Goal: Task Accomplishment & Management: Manage account settings

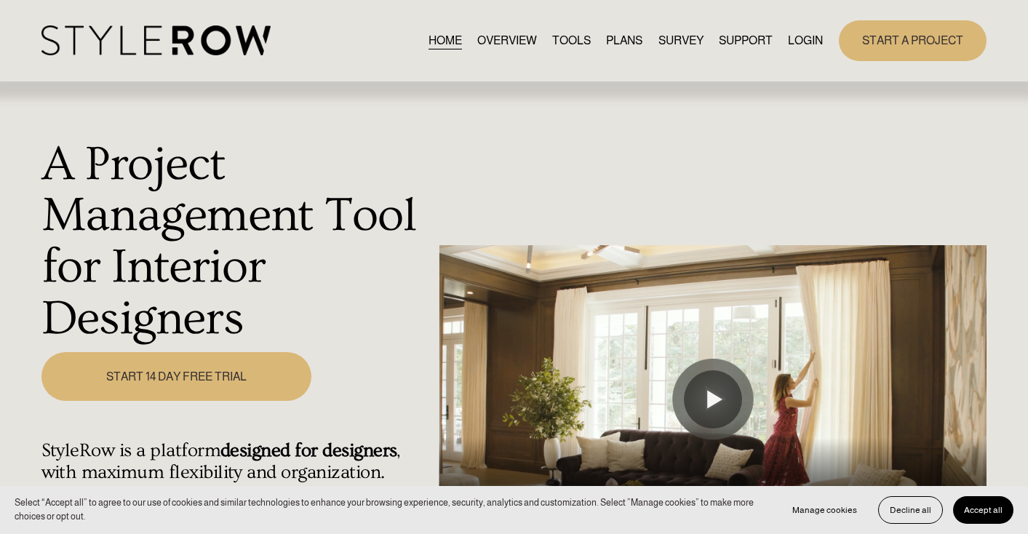
click at [806, 44] on link "LOGIN" at bounding box center [805, 41] width 35 height 20
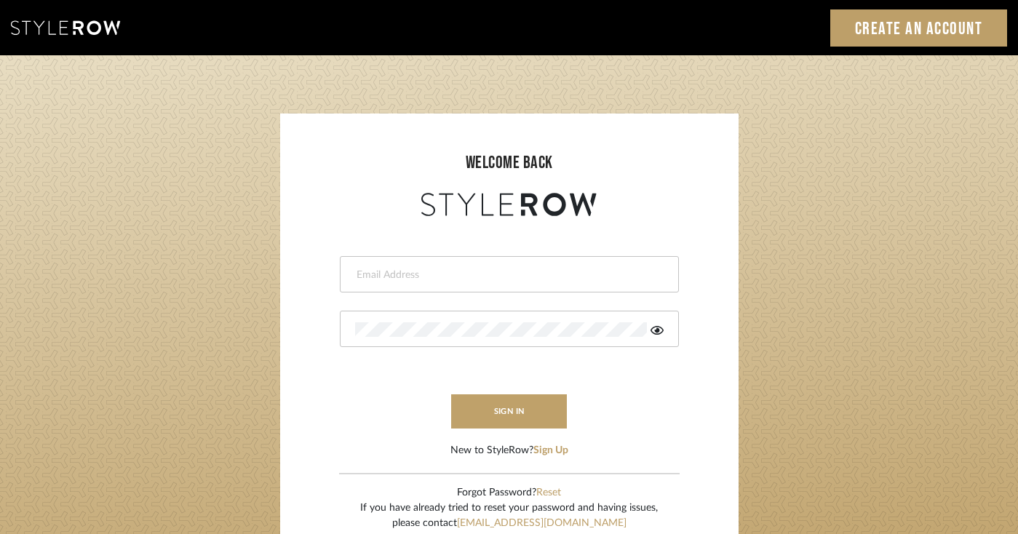
click at [516, 264] on div at bounding box center [509, 274] width 339 height 36
type input "[PERSON_NAME][EMAIL_ADDRESS][DOMAIN_NAME]"
click at [537, 343] on div at bounding box center [509, 329] width 339 height 36
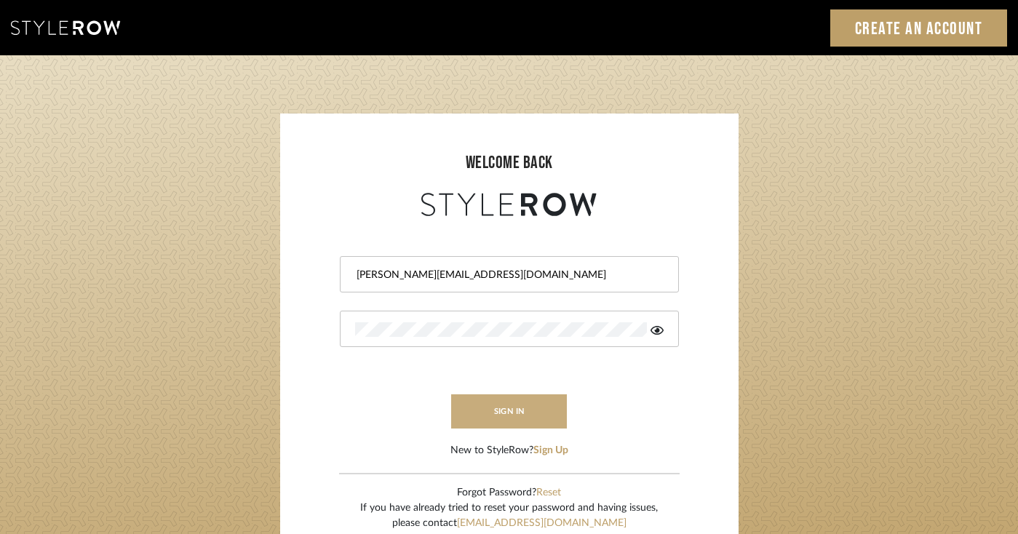
click at [498, 409] on button "sign in" at bounding box center [509, 411] width 116 height 34
